Goal: Share content: Share content

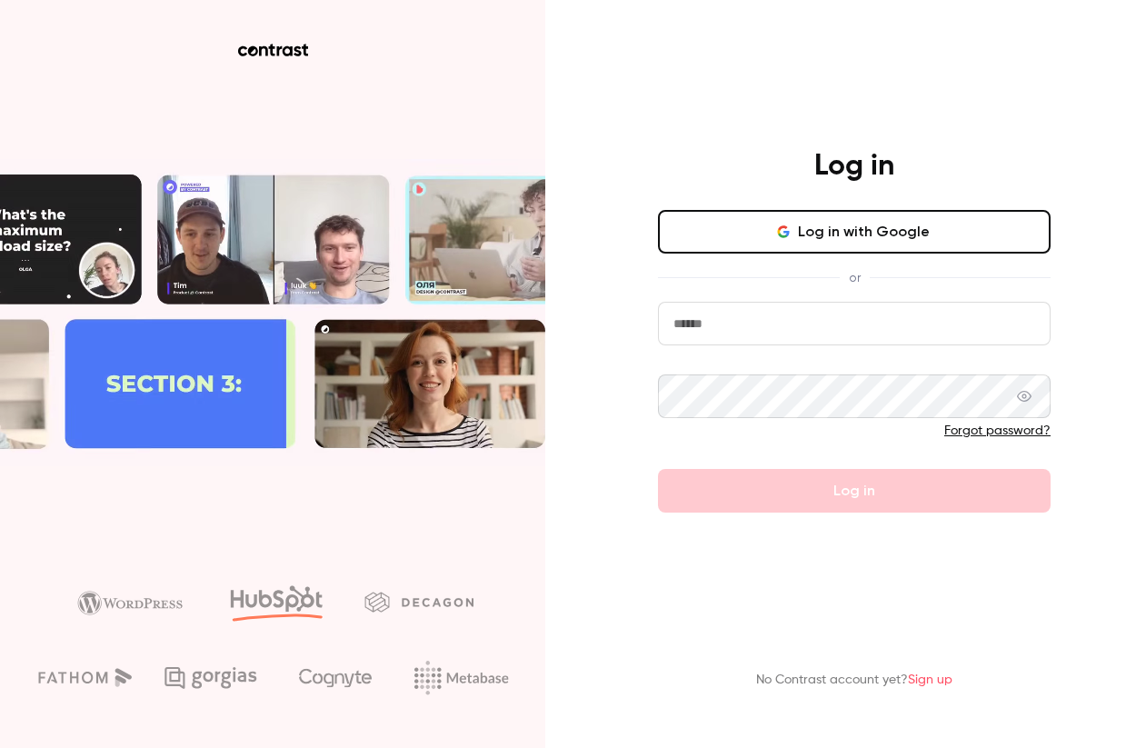
click at [882, 330] on input "email" at bounding box center [854, 324] width 393 height 44
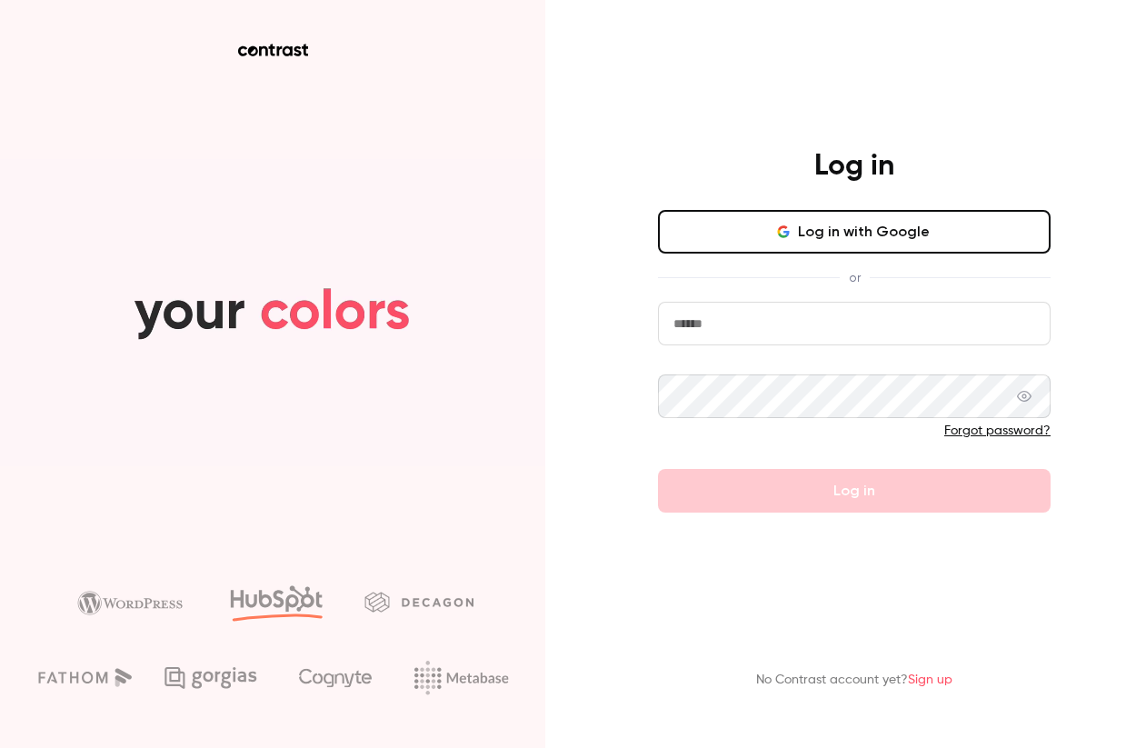
click at [877, 233] on button "Log in with Google" at bounding box center [854, 232] width 393 height 44
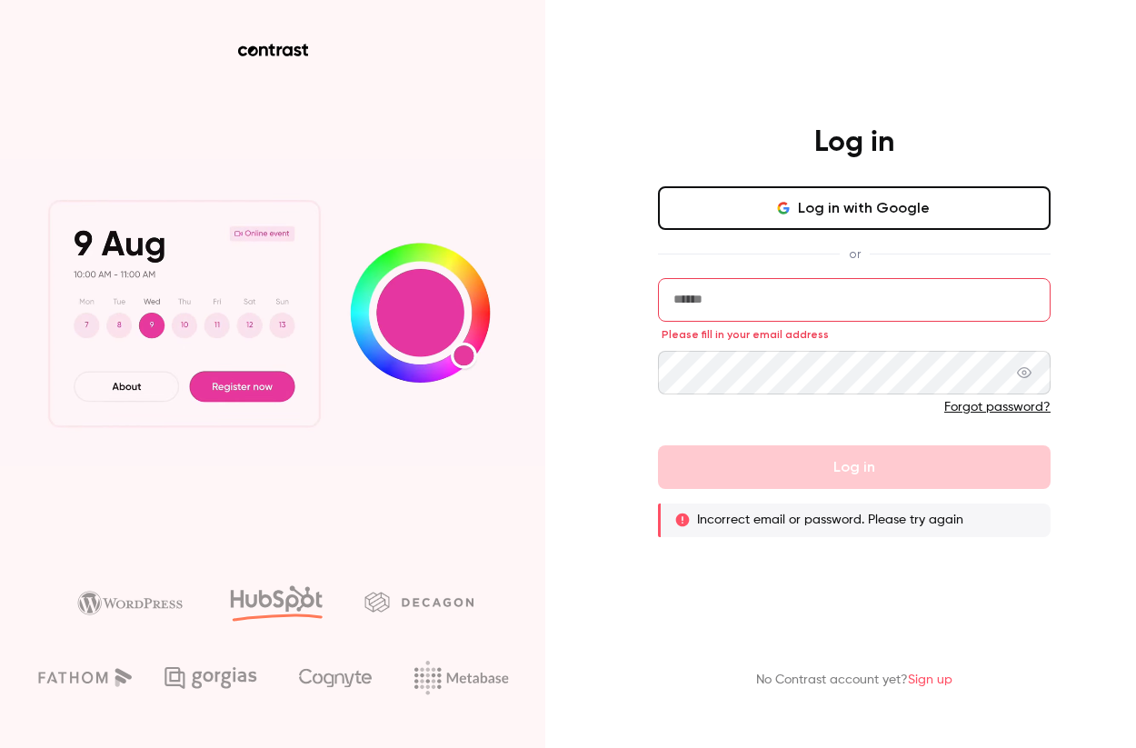
click at [840, 312] on input "email" at bounding box center [854, 300] width 393 height 44
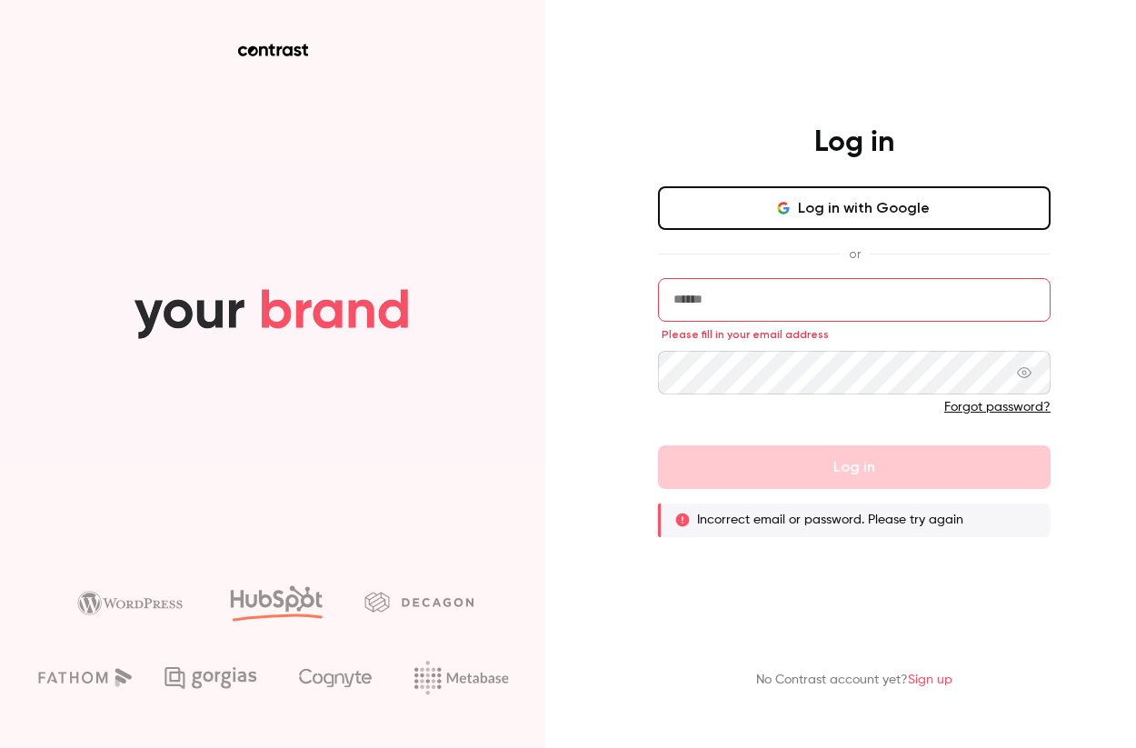
click at [703, 300] on input "email" at bounding box center [854, 300] width 393 height 44
type input "**********"
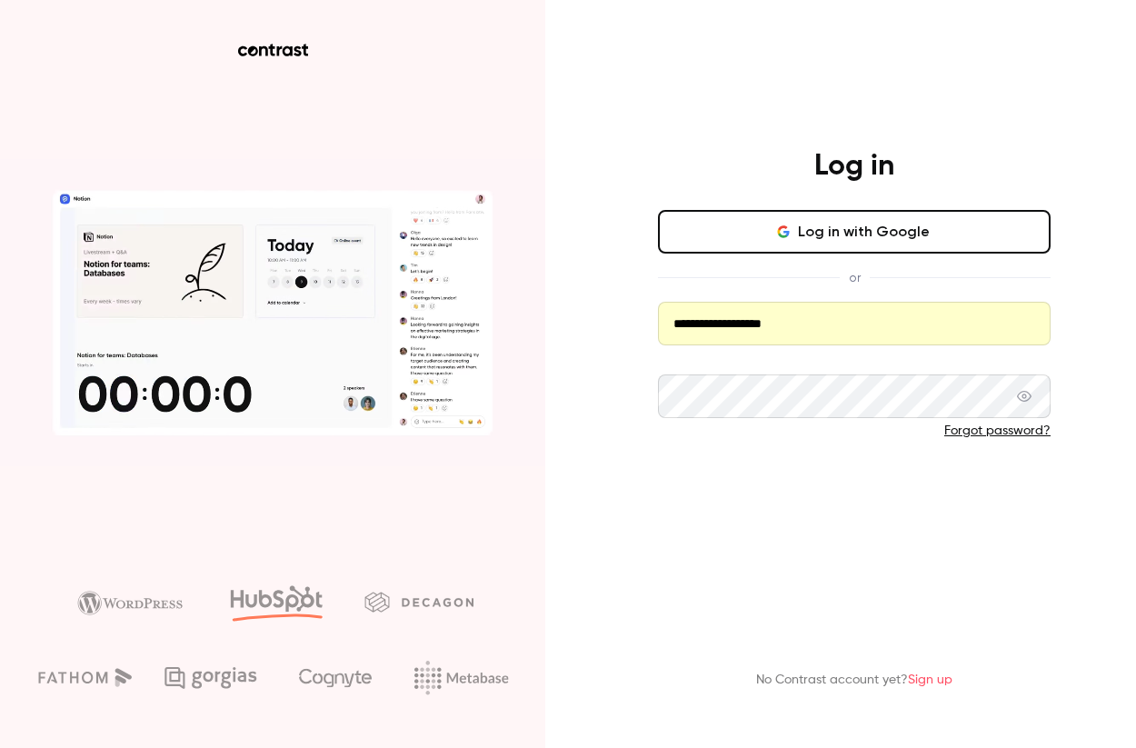
click at [701, 510] on button "Log in" at bounding box center [854, 491] width 393 height 44
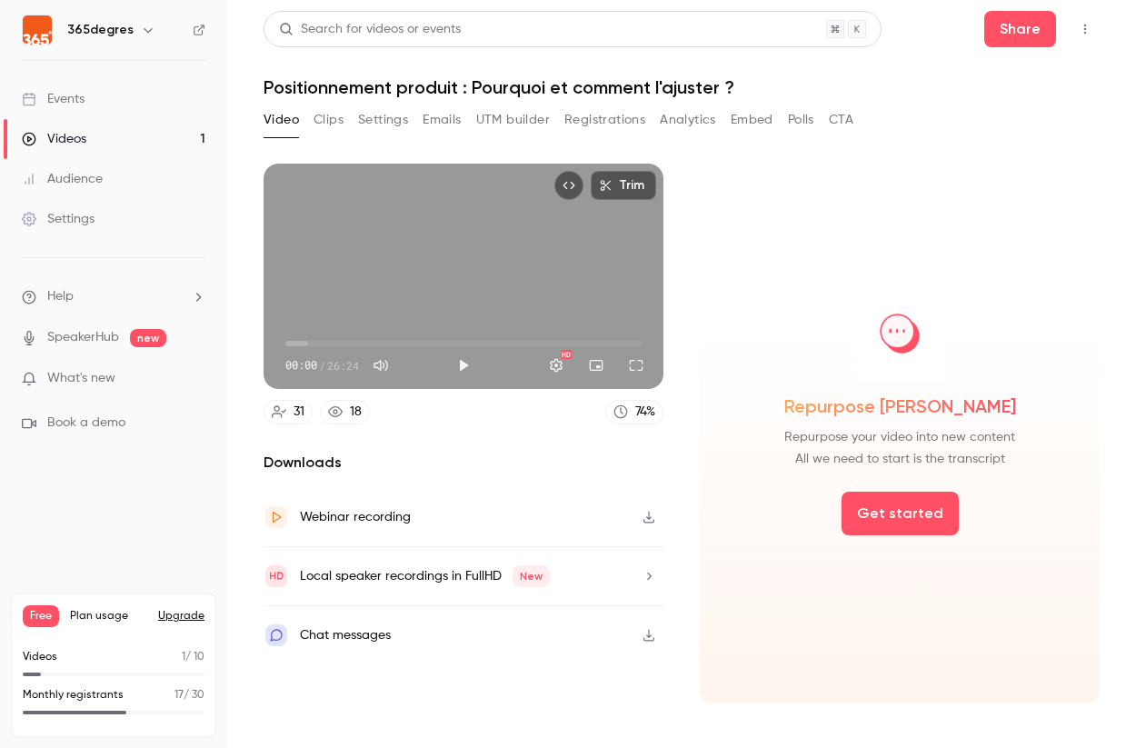
click at [87, 103] on link "Events" at bounding box center [113, 99] width 227 height 40
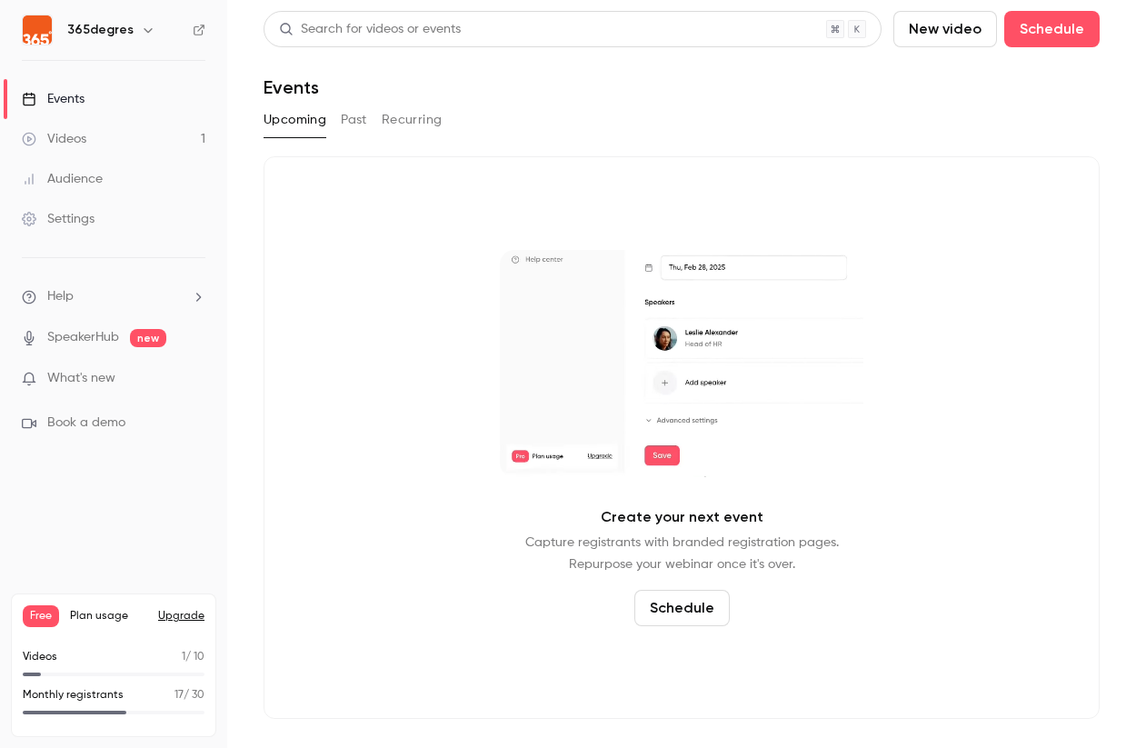
click at [71, 136] on div "Videos" at bounding box center [54, 139] width 65 height 18
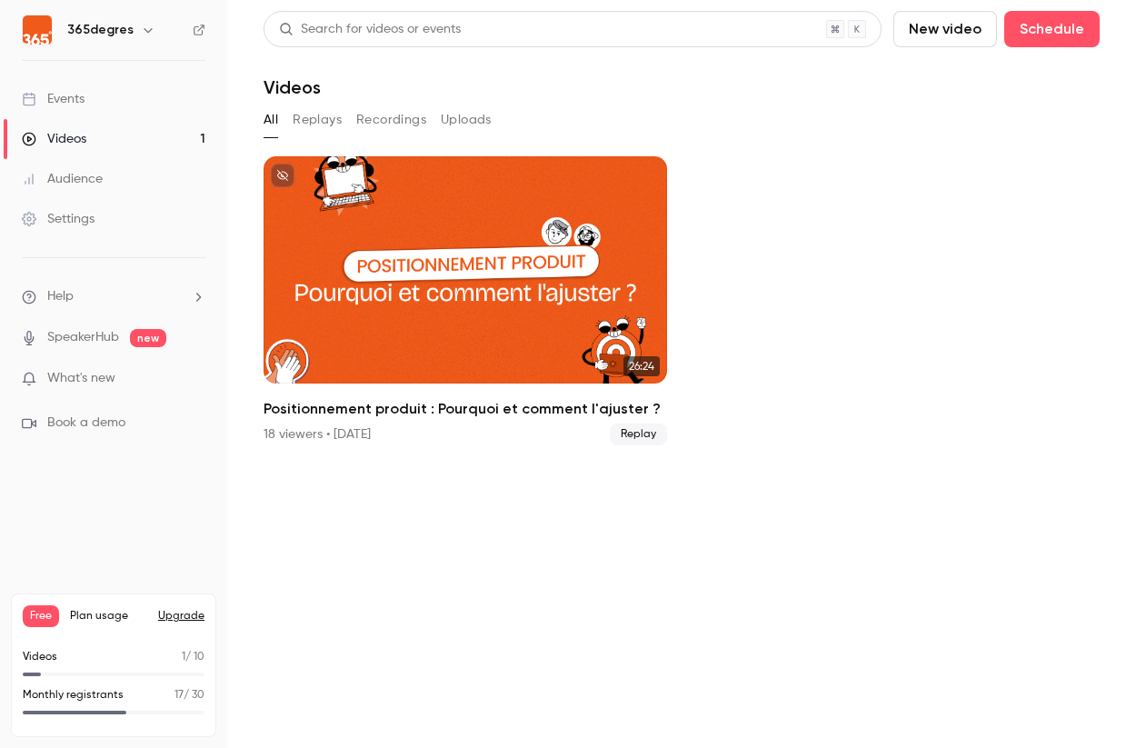
click at [318, 124] on button "Replays" at bounding box center [317, 119] width 49 height 29
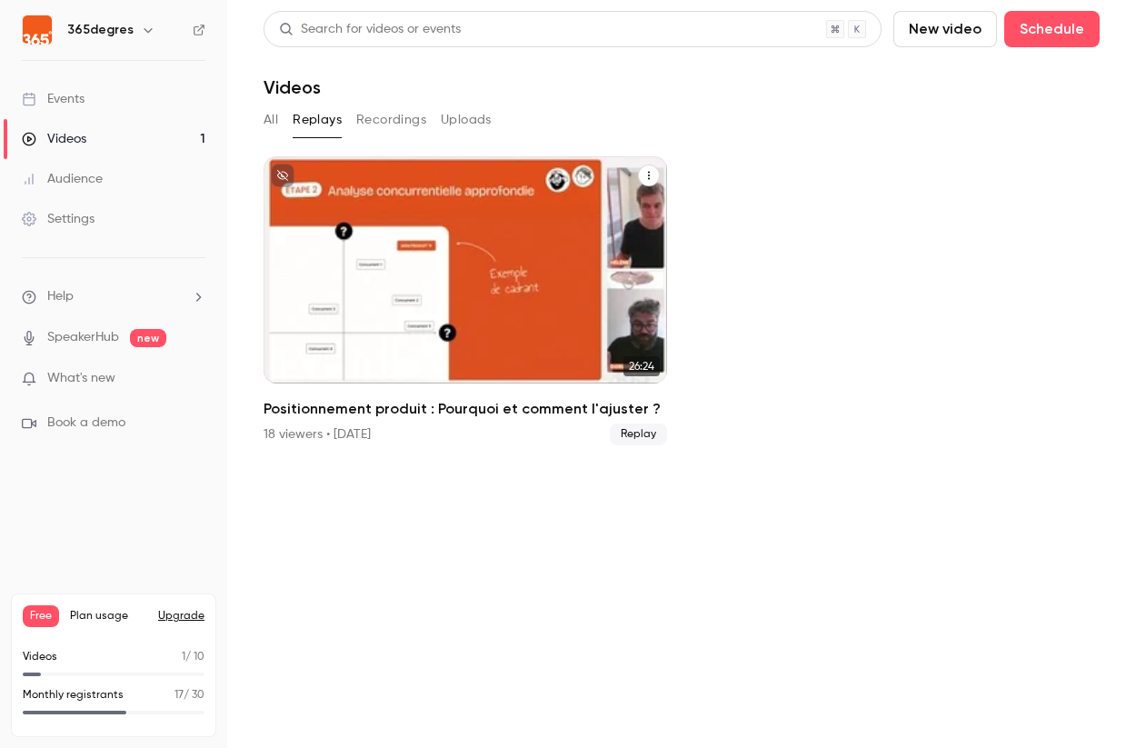
click at [442, 189] on div "Positionnement produit : Pourquoi et comment l'ajuster ?" at bounding box center [465, 269] width 403 height 227
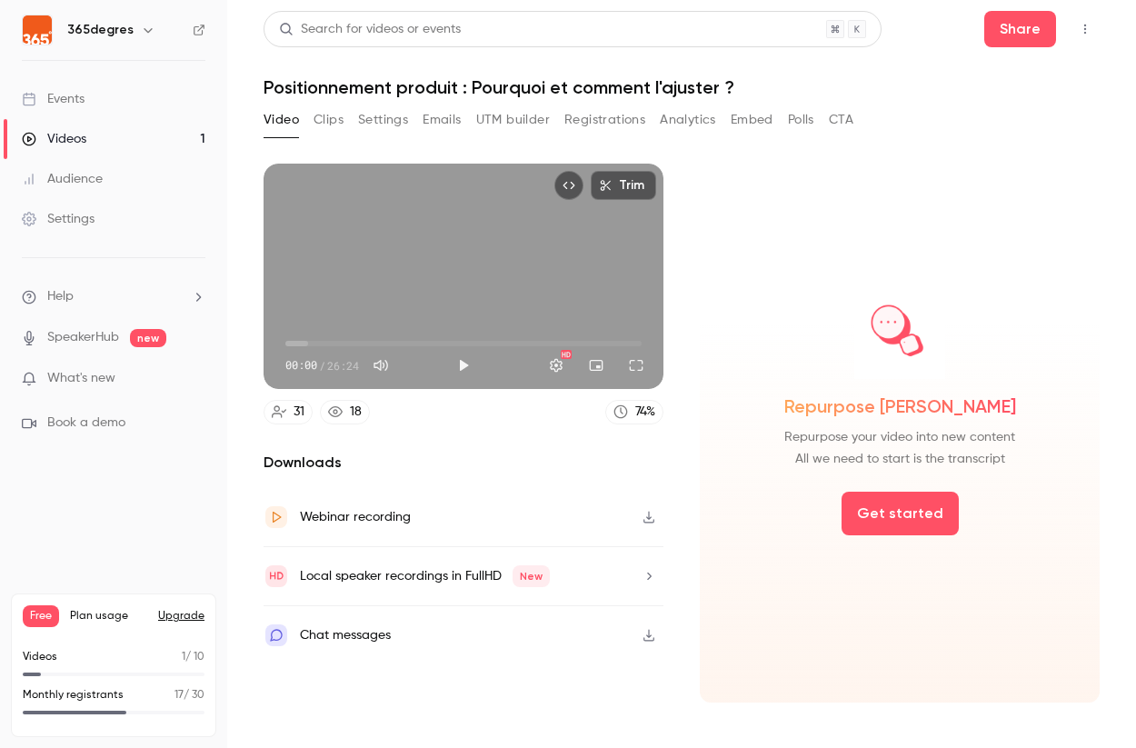
click at [612, 132] on button "Registrations" at bounding box center [604, 119] width 81 height 29
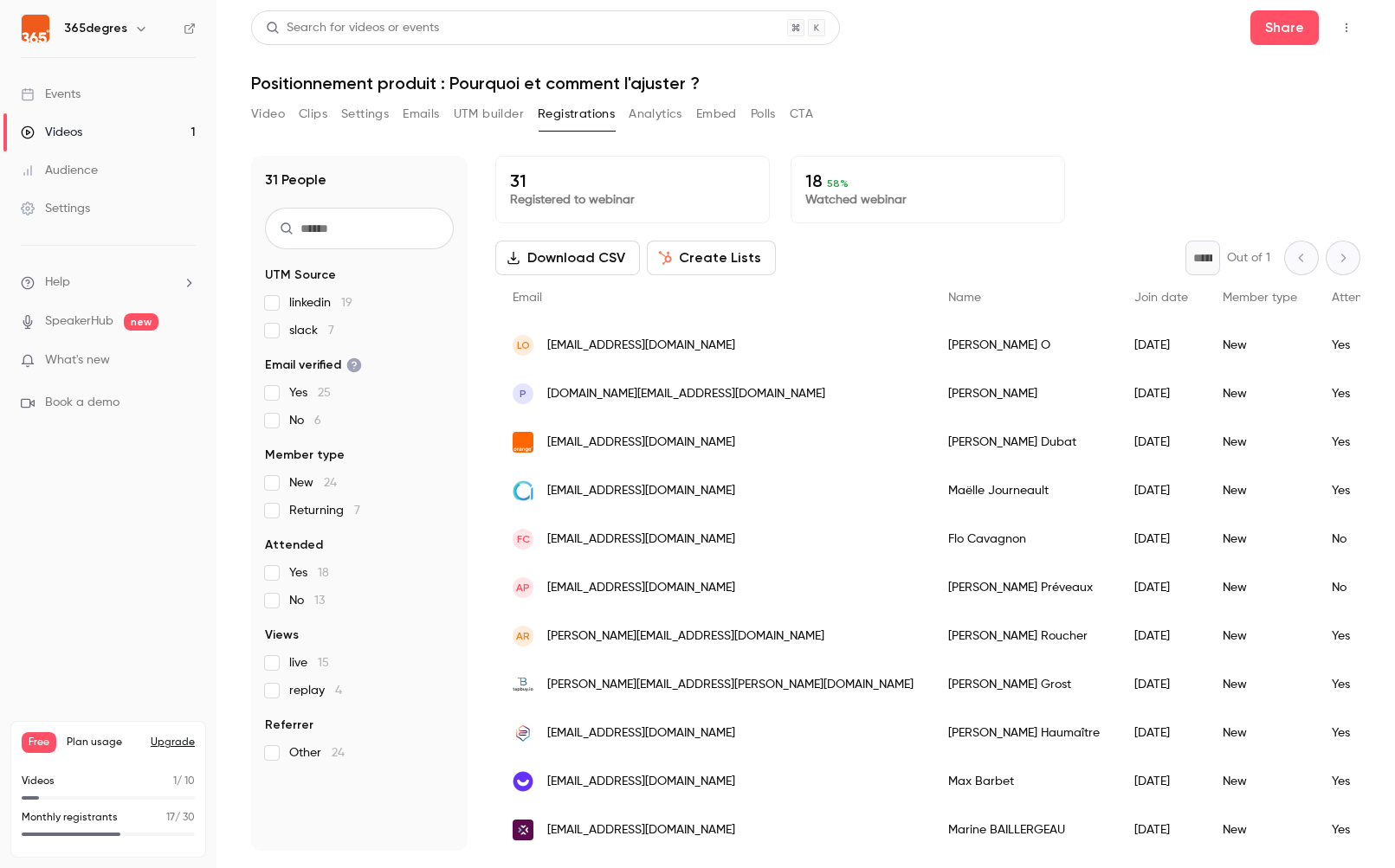
click at [271, 116] on button "Video" at bounding box center [268, 113] width 33 height 28
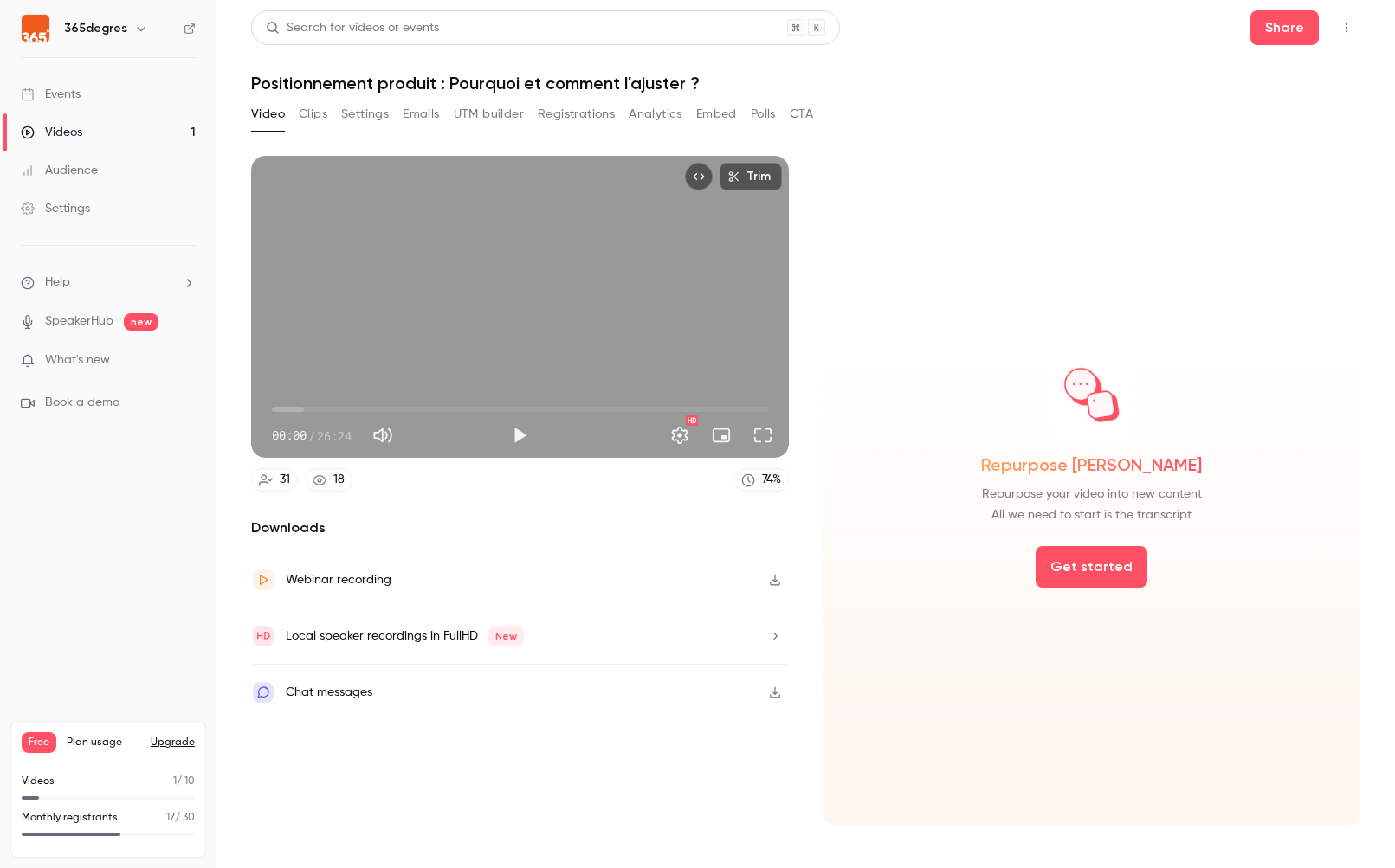
click at [374, 122] on button "Settings" at bounding box center [365, 113] width 48 height 28
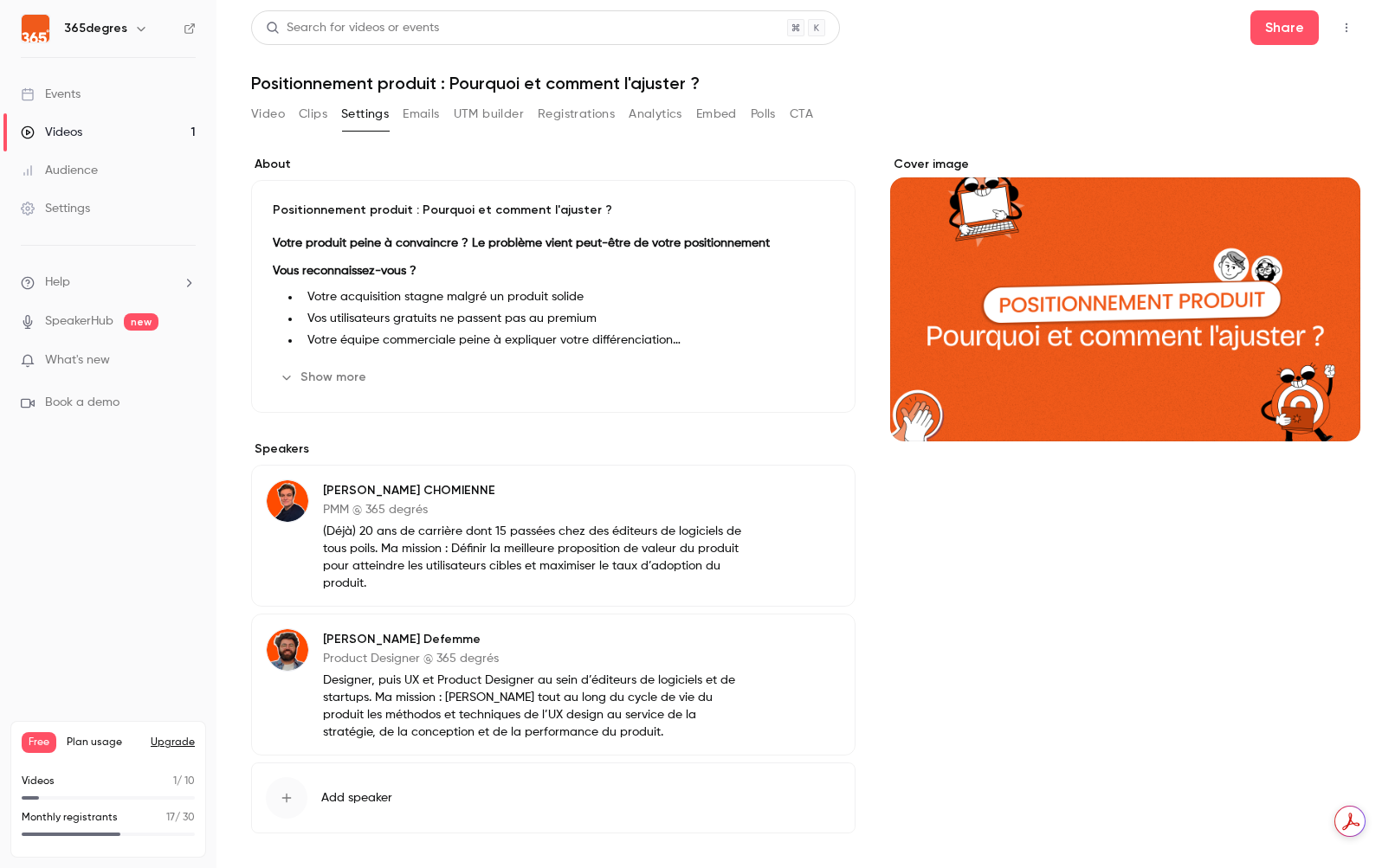
click at [81, 96] on div "Events" at bounding box center [51, 94] width 60 height 17
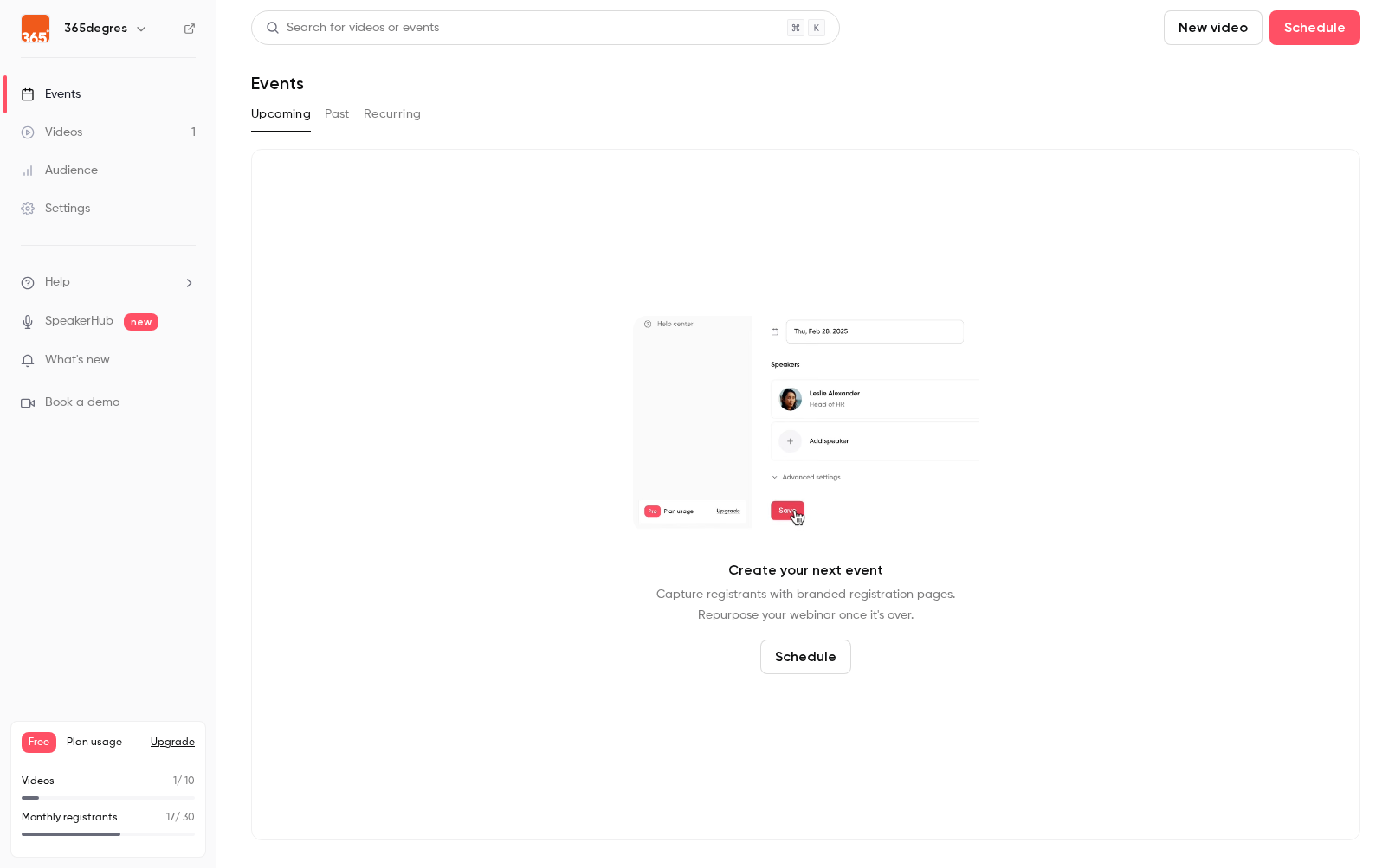
click at [82, 123] on link "Videos 1" at bounding box center [108, 132] width 216 height 38
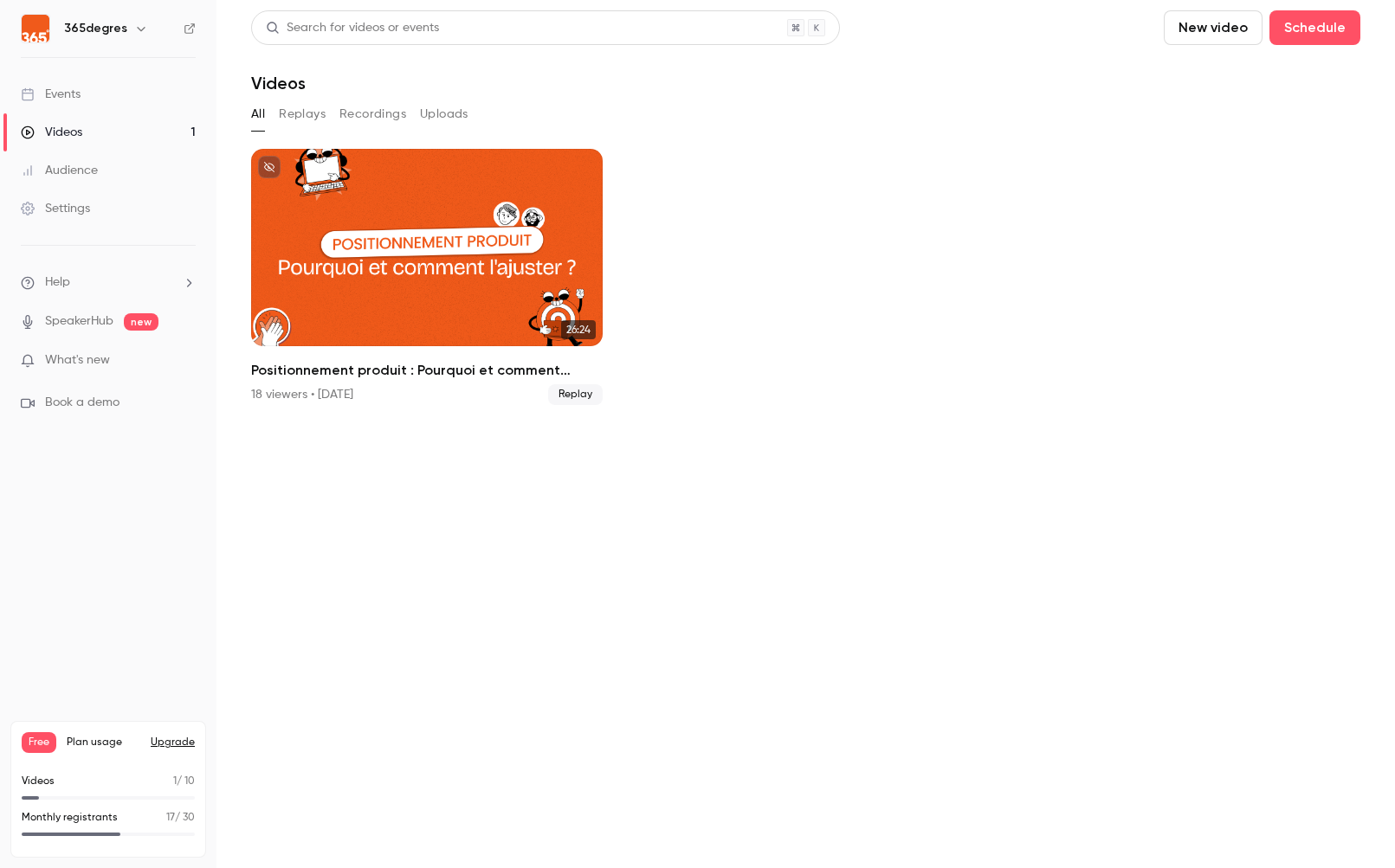
click at [99, 165] on link "Audience" at bounding box center [108, 171] width 216 height 38
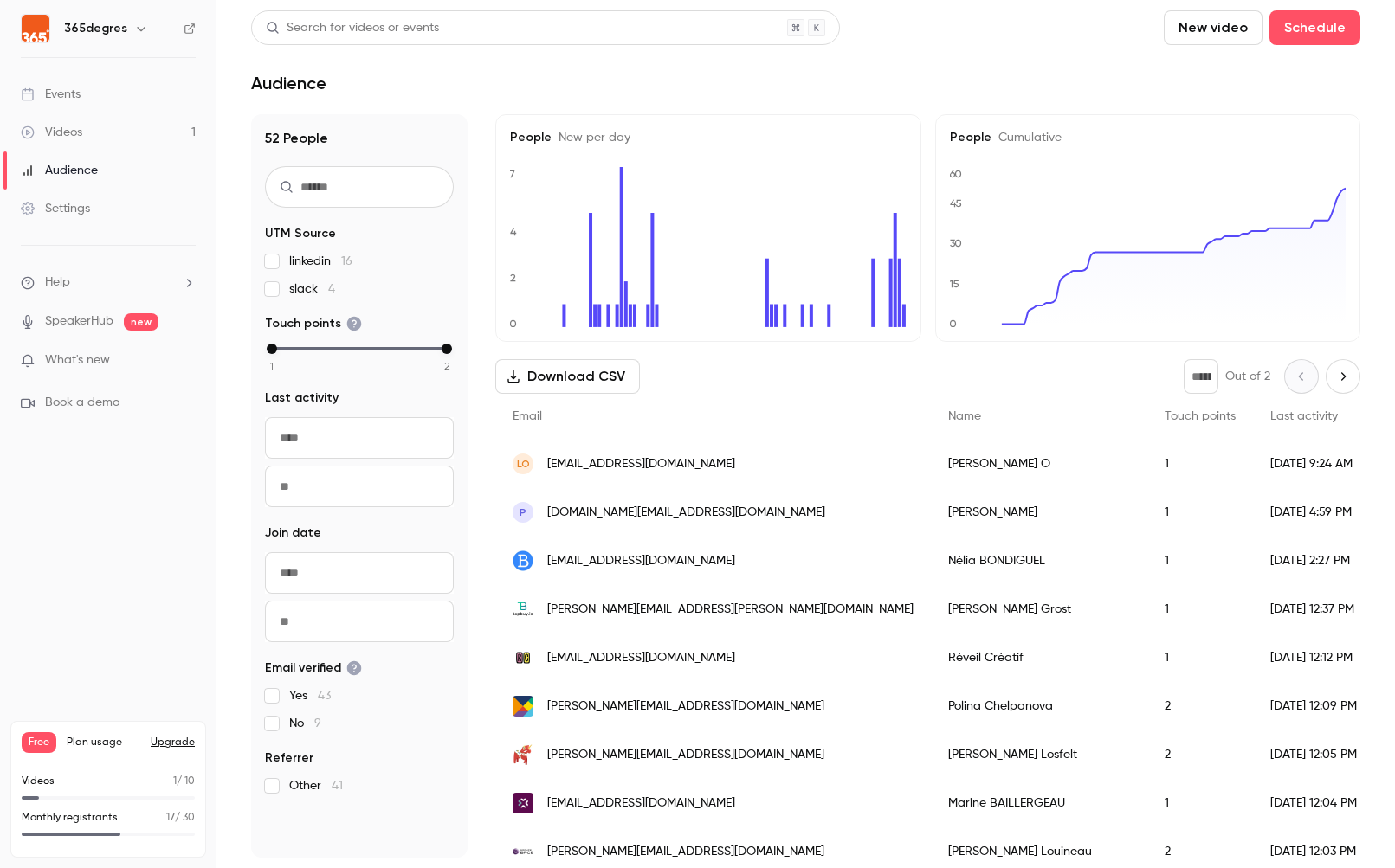
click at [106, 131] on link "Videos 1" at bounding box center [108, 132] width 216 height 38
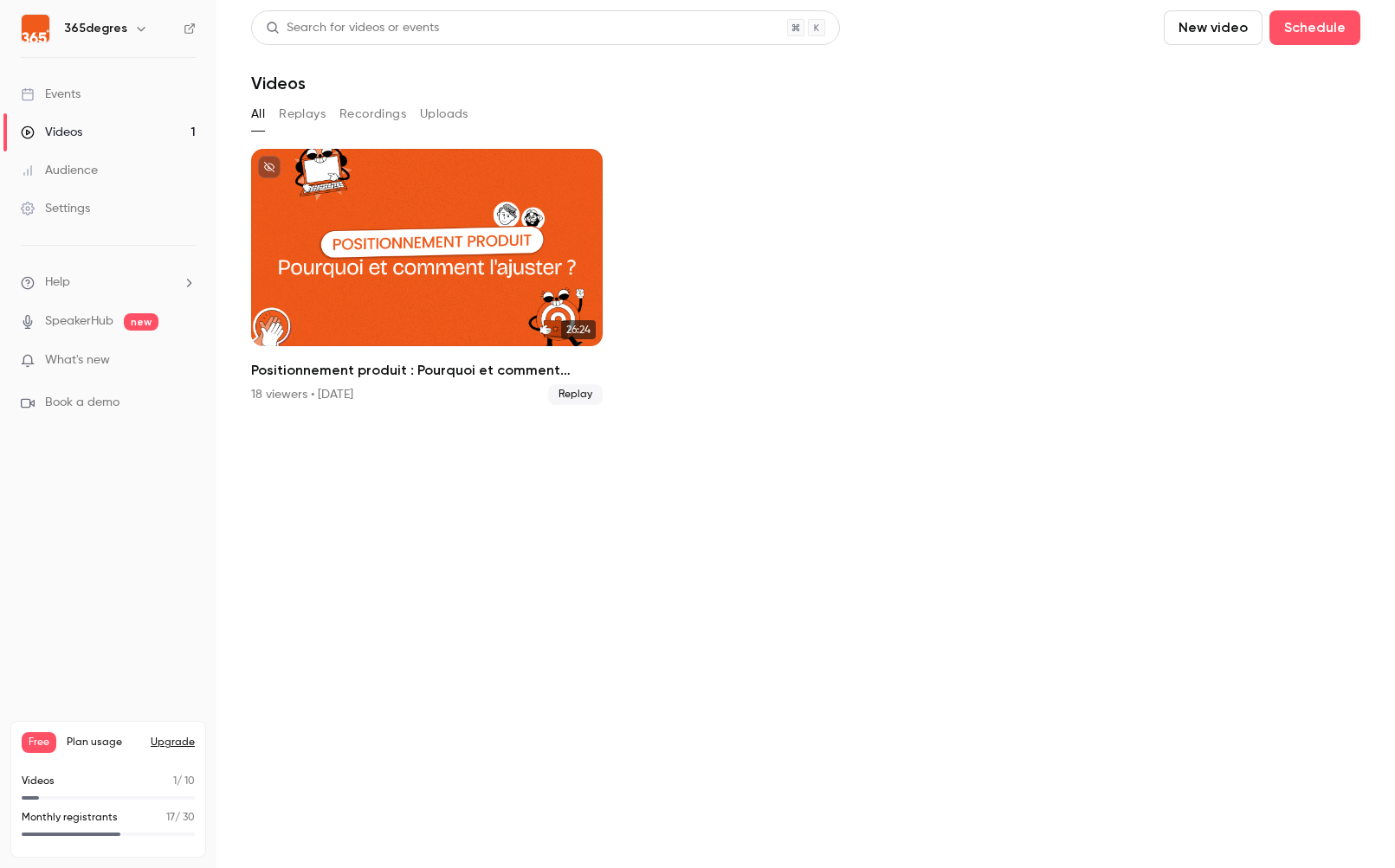
click at [319, 113] on button "Replays" at bounding box center [302, 113] width 47 height 28
click at [62, 91] on div "Events" at bounding box center [51, 94] width 60 height 17
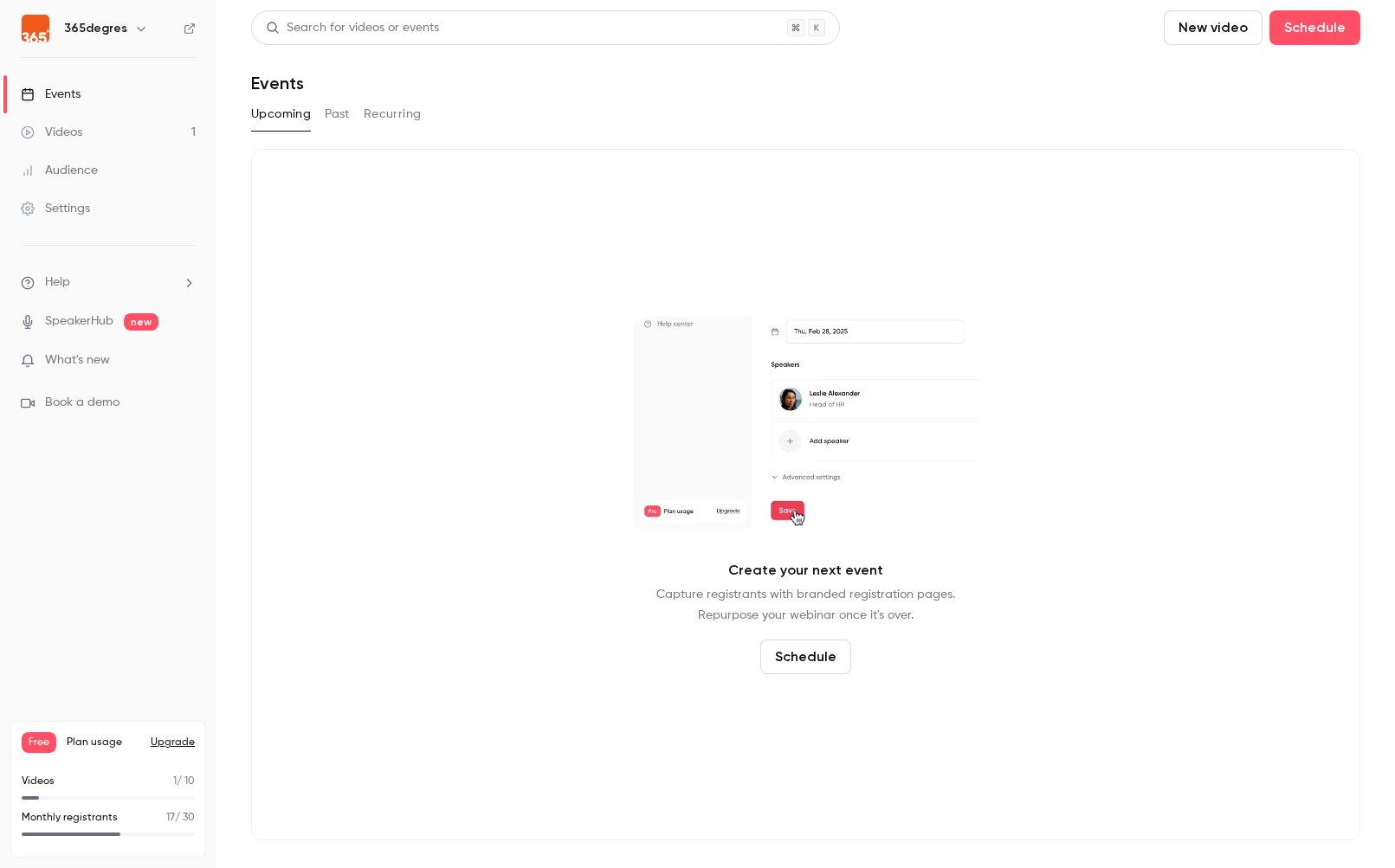
click at [329, 111] on button "Past" at bounding box center [337, 113] width 25 height 28
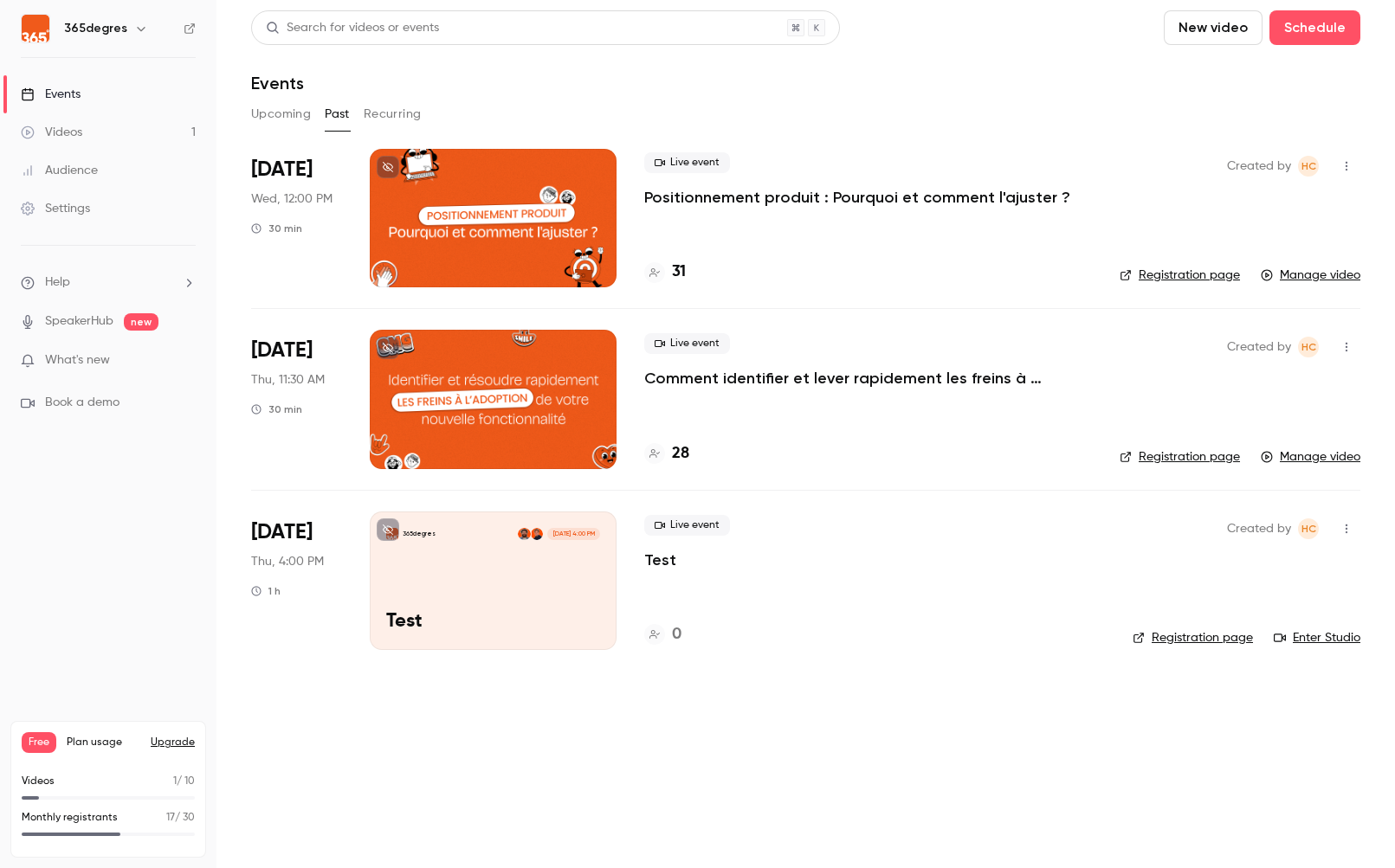
click at [505, 225] on div at bounding box center [493, 217] width 247 height 138
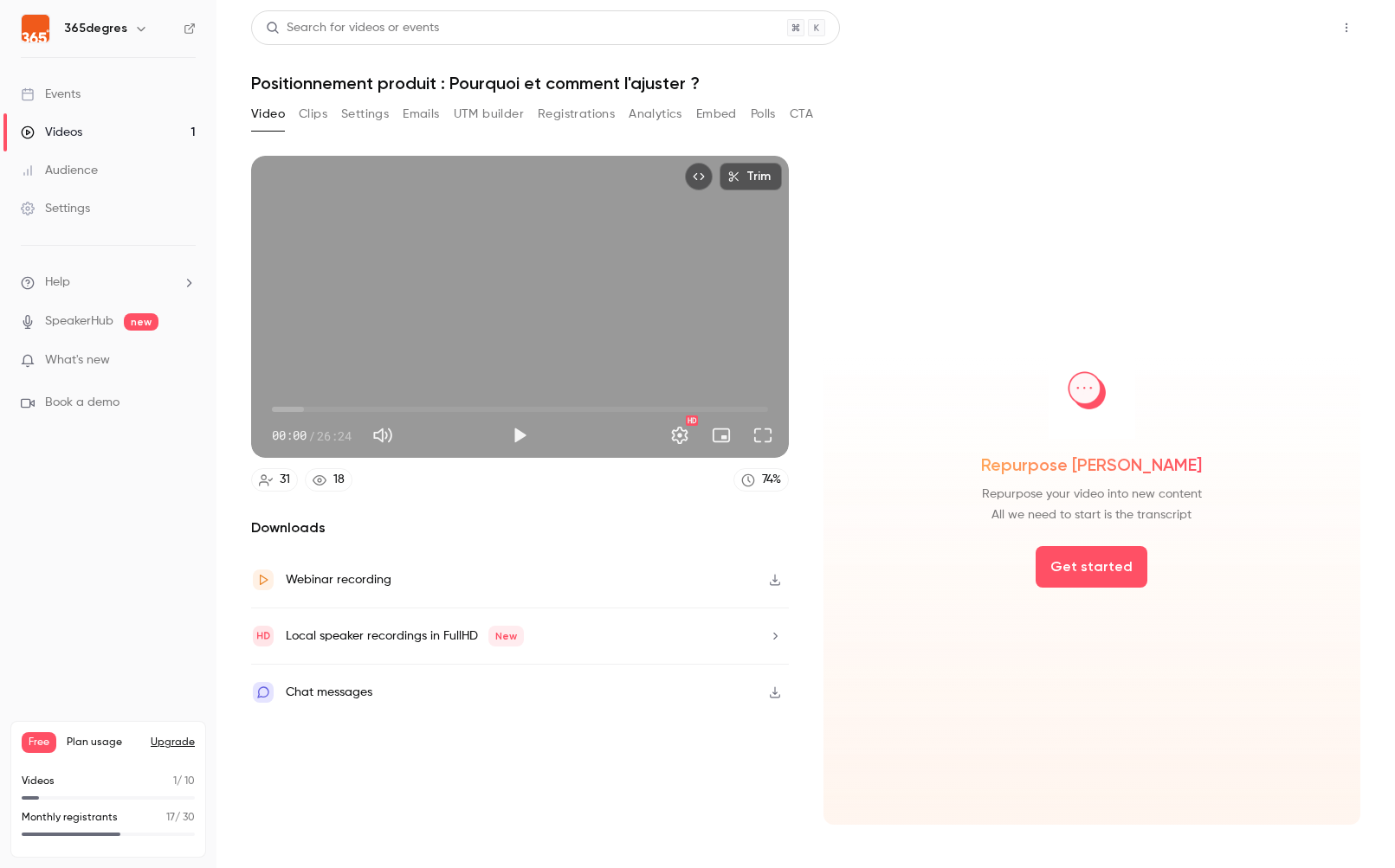
click at [1082, 30] on button "Share" at bounding box center [1284, 28] width 69 height 34
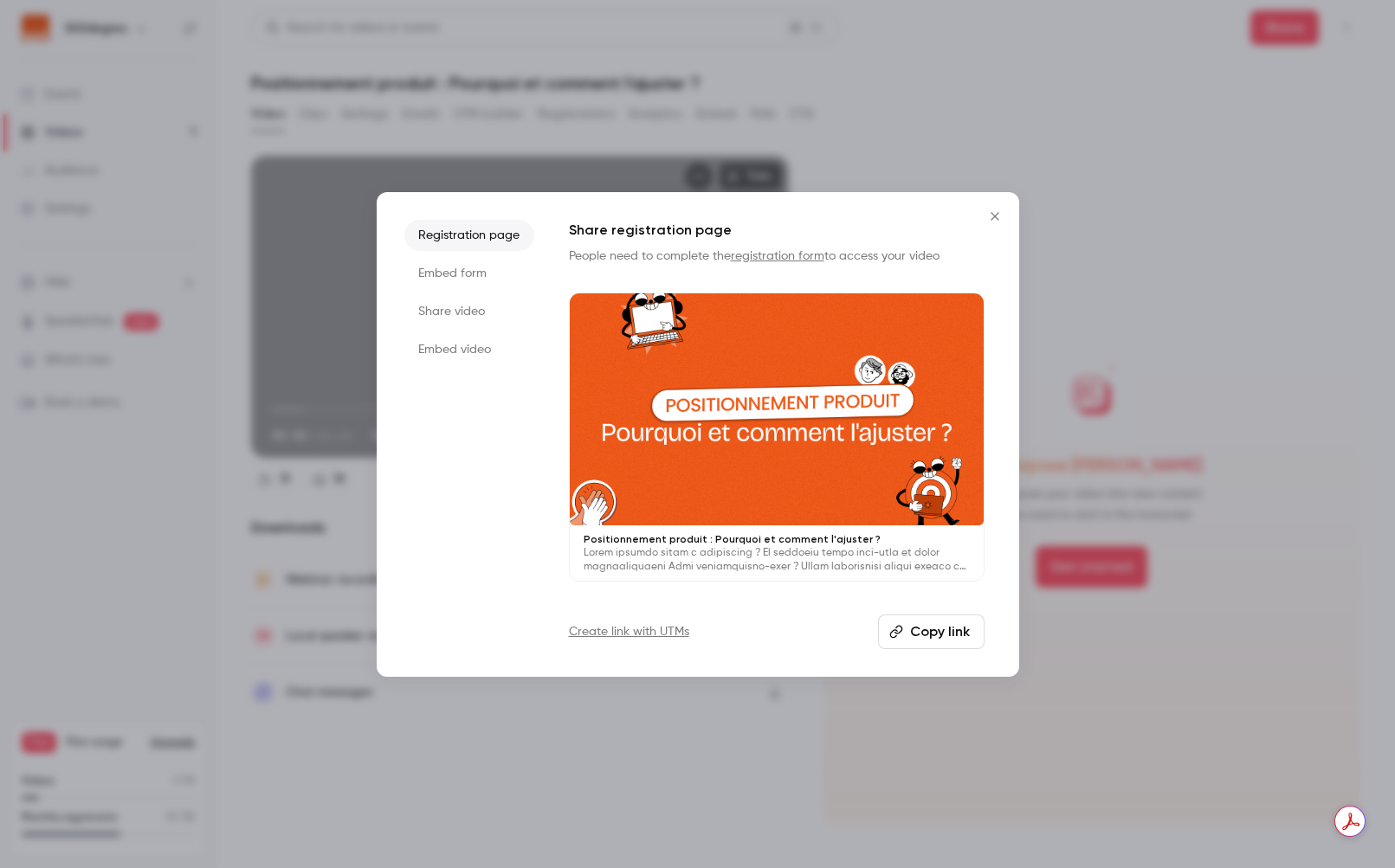
click at [464, 242] on li "Registration page" at bounding box center [469, 235] width 130 height 31
click at [625, 635] on link "Create link with UTMs" at bounding box center [629, 632] width 120 height 17
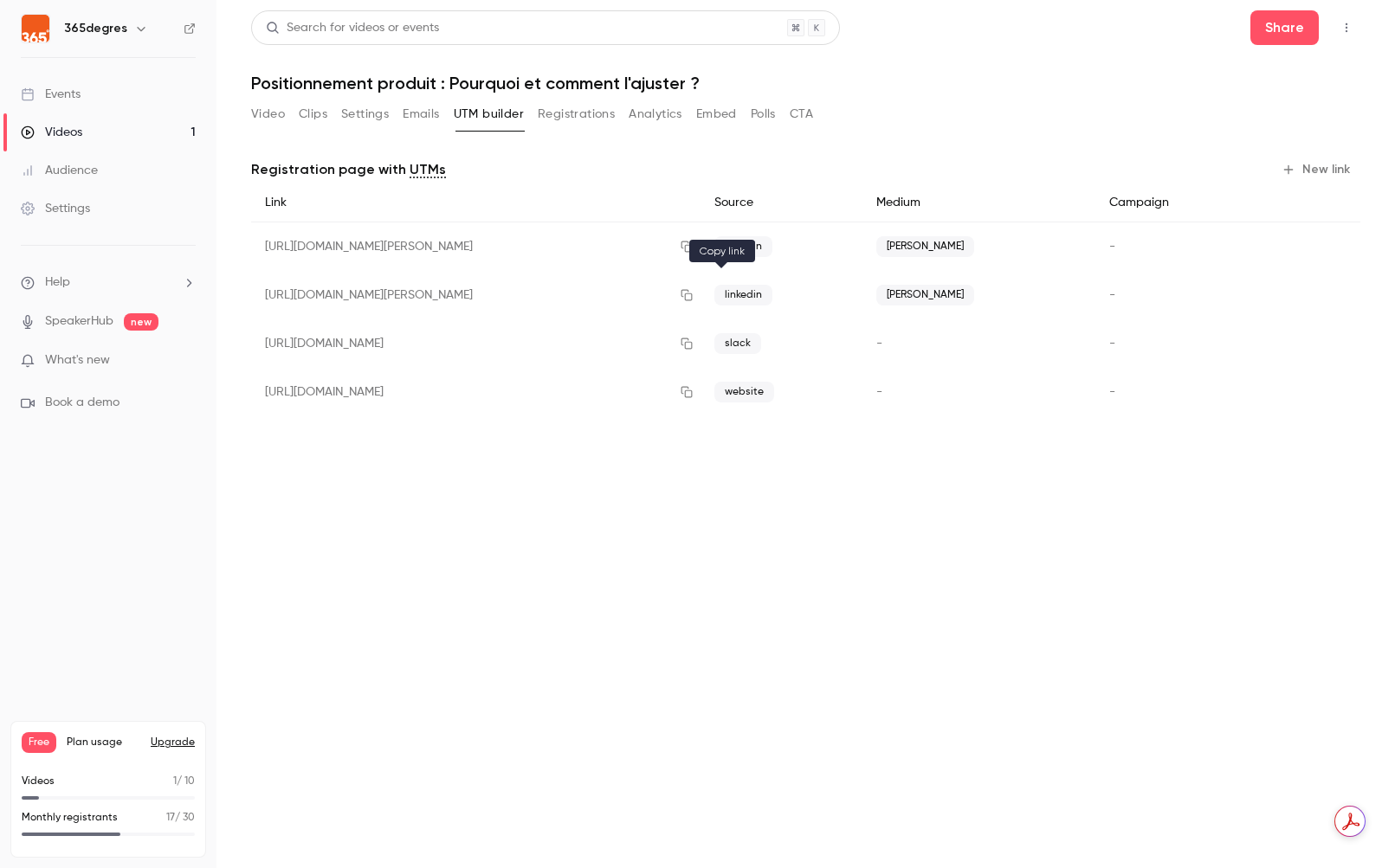
click at [694, 295] on icon "button" at bounding box center [686, 294] width 14 height 12
